Goal: Task Accomplishment & Management: Use online tool/utility

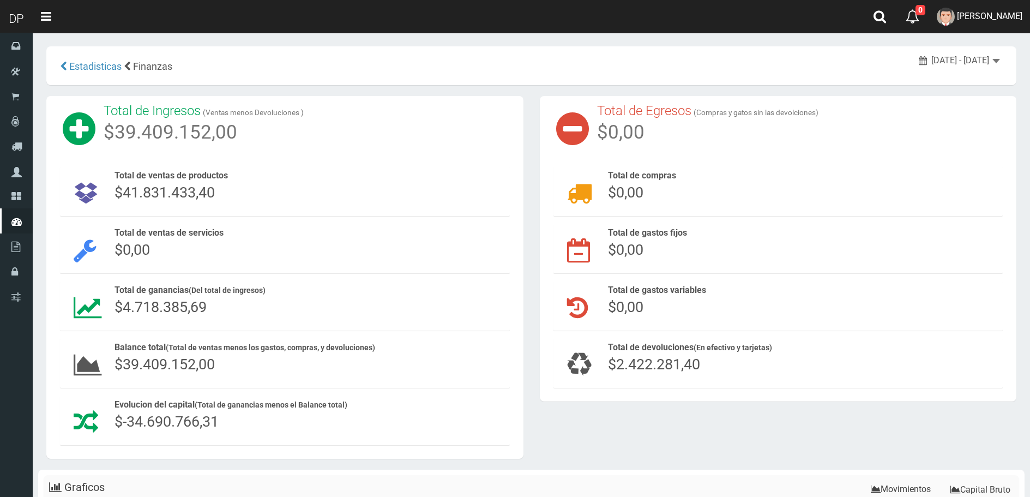
click at [681, 361] on span "$2.422.281,40" at bounding box center [654, 364] width 92 height 17
drag, startPoint x: 701, startPoint y: 364, endPoint x: 572, endPoint y: 356, distance: 129.0
click at [572, 356] on div "Total de devoluciones (En efectivo y tarjetas) $2.422.281,40" at bounding box center [779, 363] width 450 height 49
click at [659, 345] on span "Total de devoluciones (En efectivo y tarjetas)" at bounding box center [690, 347] width 164 height 10
click at [968, 14] on span "[PERSON_NAME]" at bounding box center [989, 16] width 65 height 10
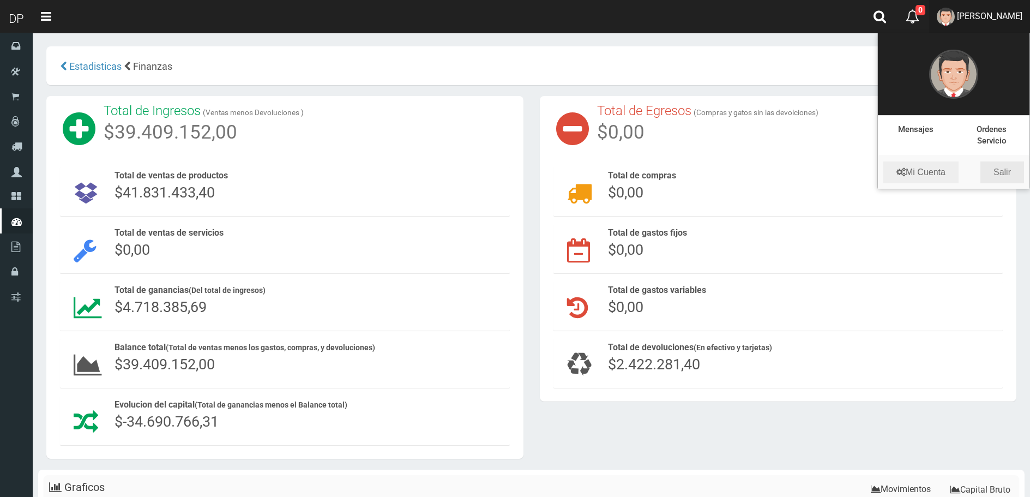
click at [1013, 163] on link "Salir" at bounding box center [1003, 172] width 44 height 22
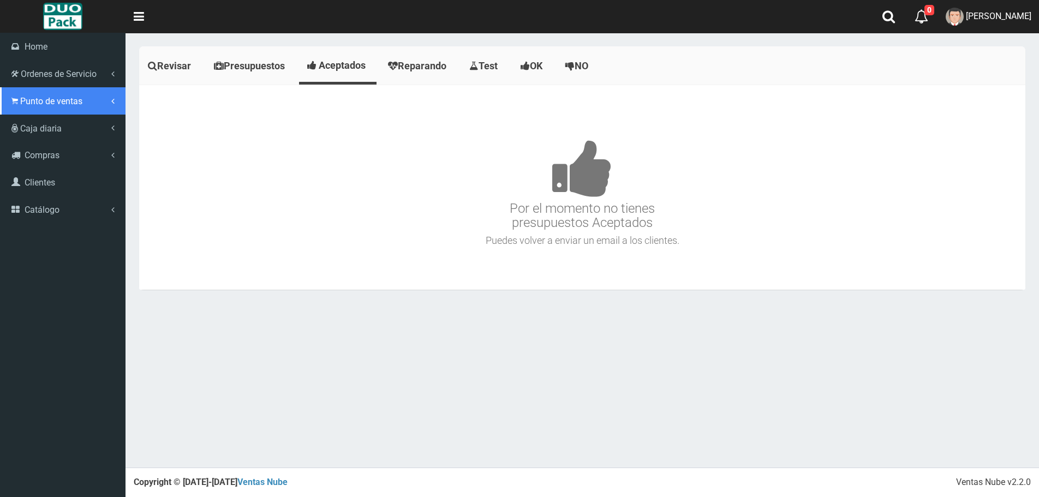
click at [52, 96] on span "Punto de ventas" at bounding box center [51, 101] width 62 height 10
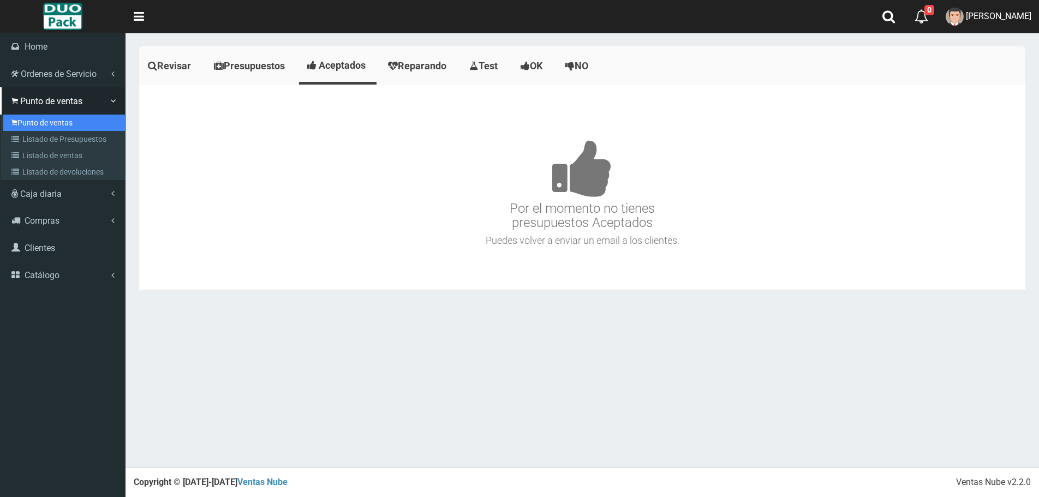
click at [51, 123] on link "Punto de ventas" at bounding box center [64, 123] width 122 height 16
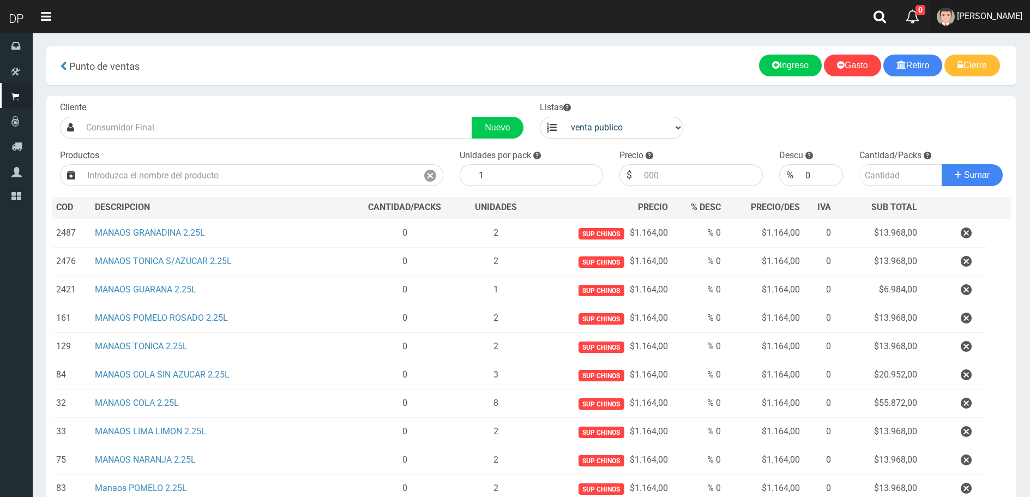
click at [962, 9] on link "Betiana Paola Casco" at bounding box center [979, 16] width 101 height 33
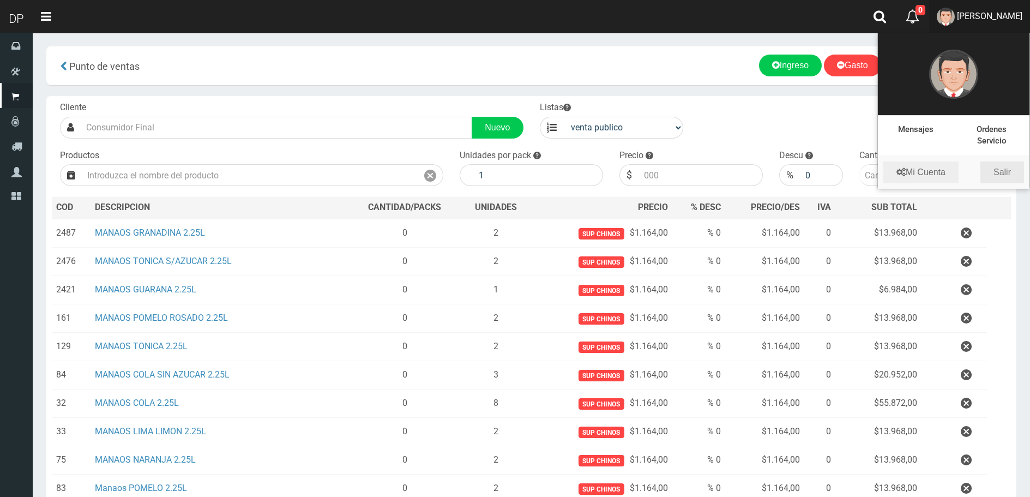
click at [1011, 170] on link "Salir" at bounding box center [1003, 172] width 44 height 22
